Goal: Communication & Community: Answer question/provide support

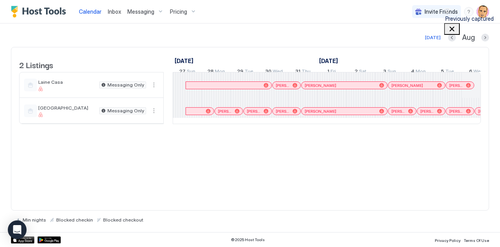
scroll to position [0, 434]
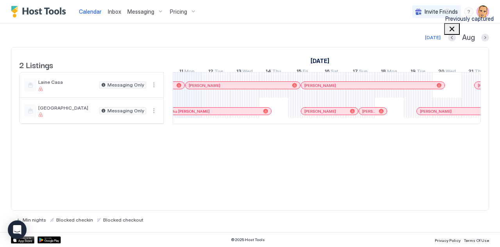
click at [134, 13] on span "Messaging" at bounding box center [140, 11] width 27 height 7
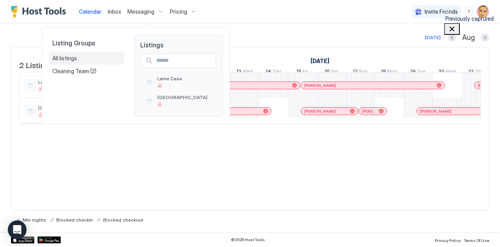
click at [82, 58] on div "All listings" at bounding box center [86, 58] width 75 height 13
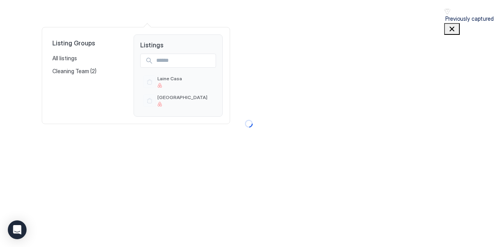
click at [96, 14] on div at bounding box center [250, 123] width 500 height 247
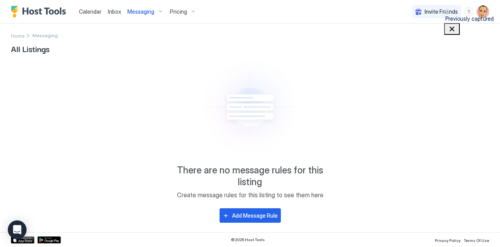
click at [117, 11] on span "Inbox" at bounding box center [114, 11] width 13 height 7
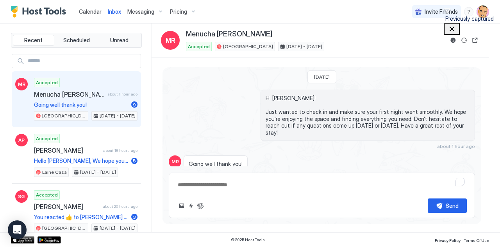
scroll to position [1199, 0]
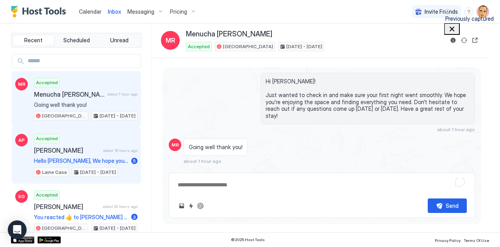
click at [90, 147] on span "[PERSON_NAME]" at bounding box center [67, 150] width 66 height 8
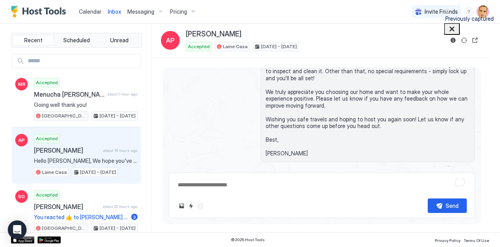
scroll to position [1513, 0]
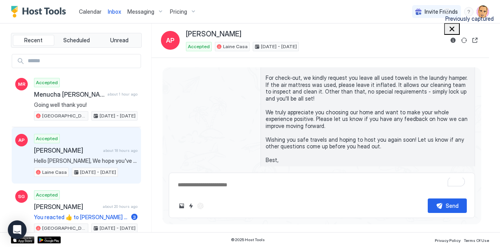
click at [438, 198] on div "Scheduled Messages" at bounding box center [439, 202] width 53 height 8
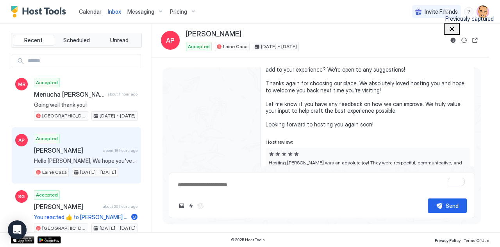
scroll to position [1749, 0]
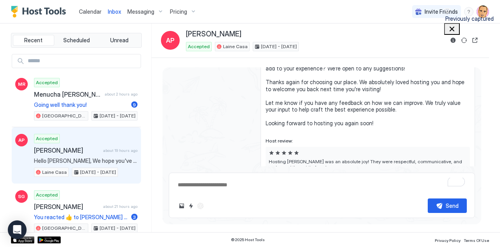
click at [195, 60] on div "[DATE] AP Hey me and my friends are visiting [PERSON_NAME], to celebrate my bir…" at bounding box center [321, 145] width 338 height 174
type textarea "*"
